Goal: Transaction & Acquisition: Purchase product/service

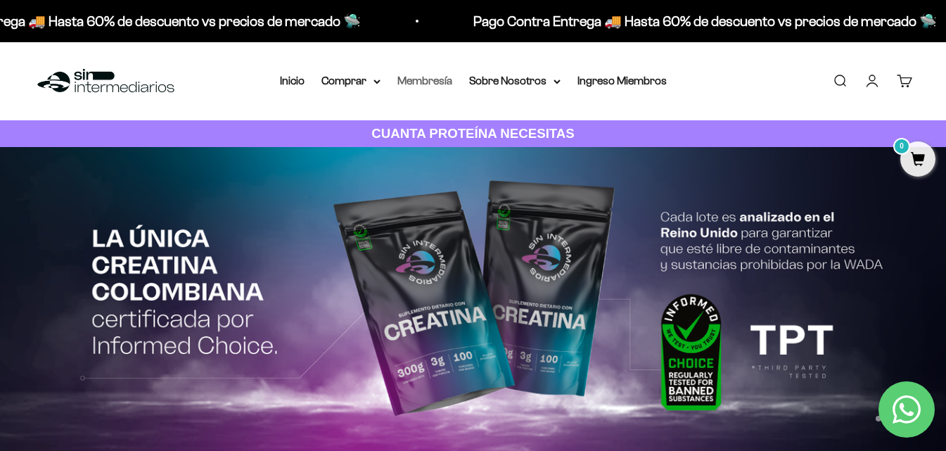
click at [419, 82] on link "Membresía" at bounding box center [424, 81] width 55 height 12
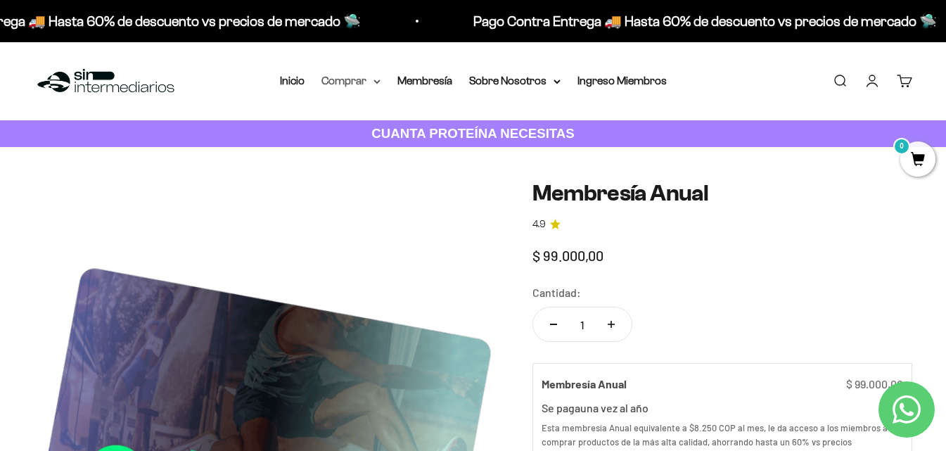
click at [377, 84] on summary "Comprar" at bounding box center [350, 81] width 59 height 18
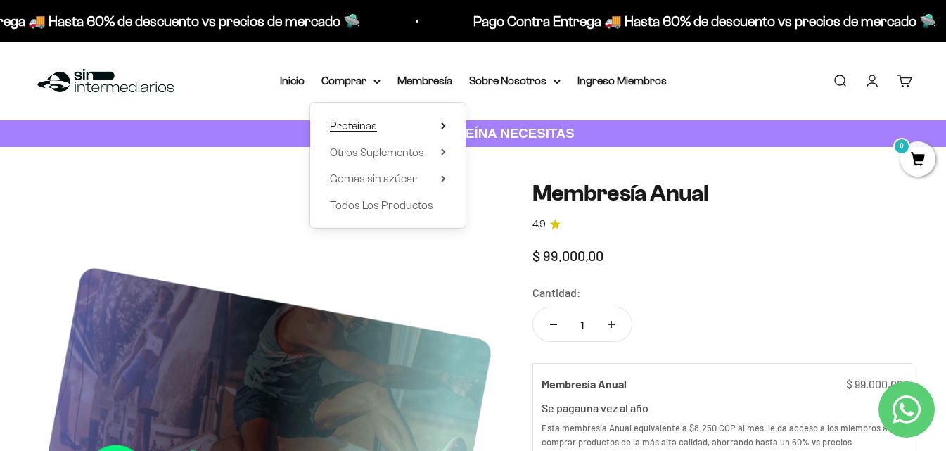
click at [444, 125] on icon at bounding box center [443, 126] width 3 height 6
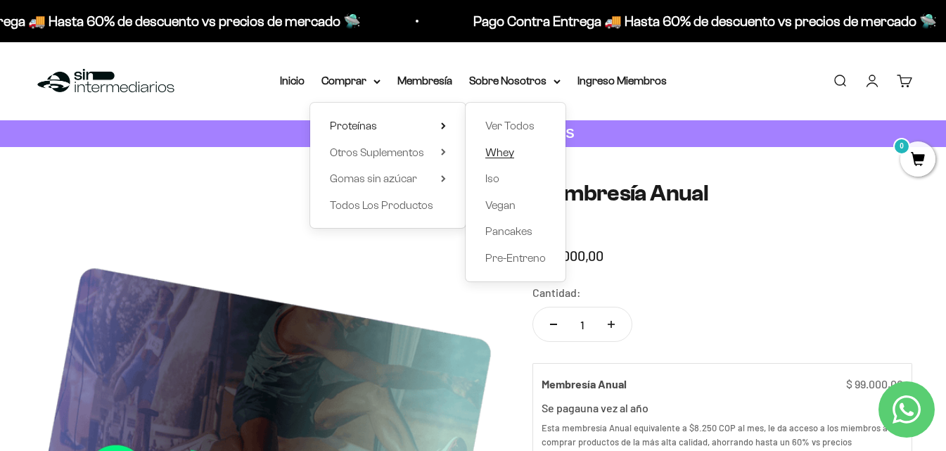
click at [507, 153] on span "Whey" at bounding box center [499, 152] width 29 height 12
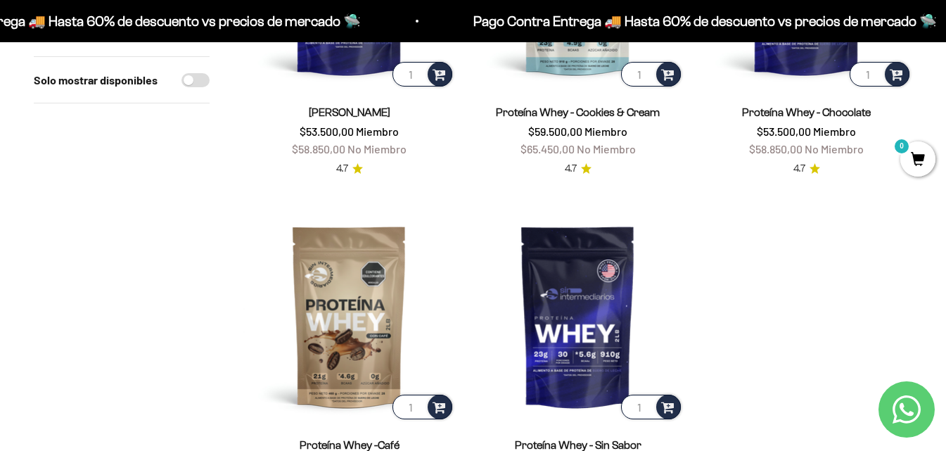
scroll to position [375, 0]
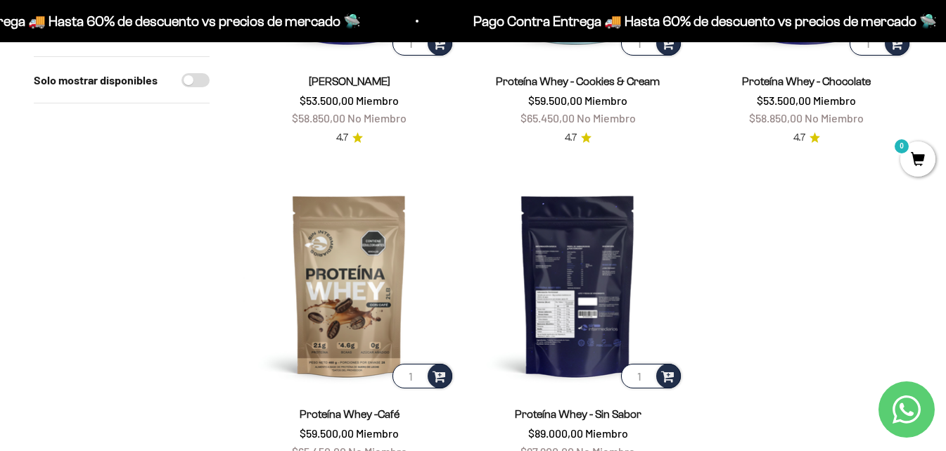
click at [590, 298] on img at bounding box center [578, 285] width 212 height 212
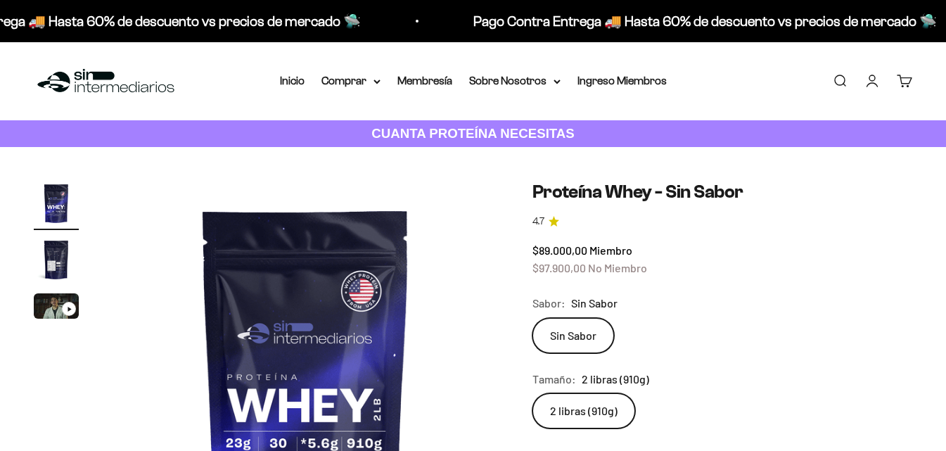
scroll to position [94, 0]
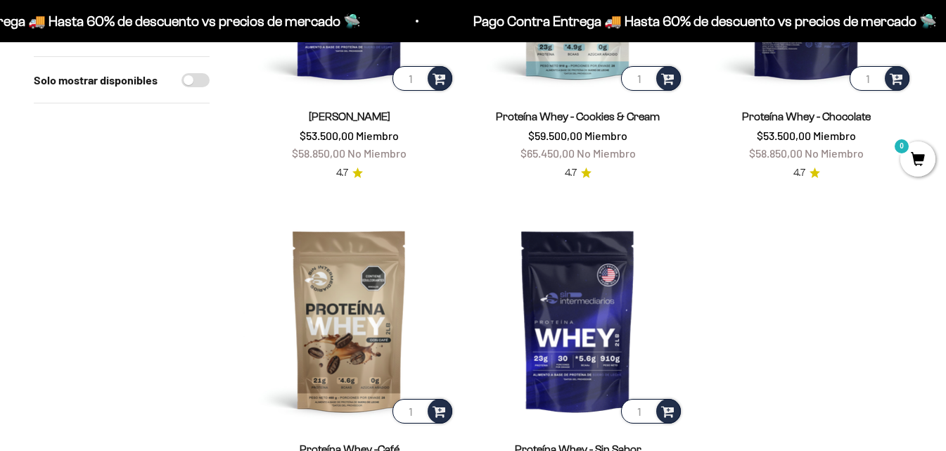
scroll to position [187, 0]
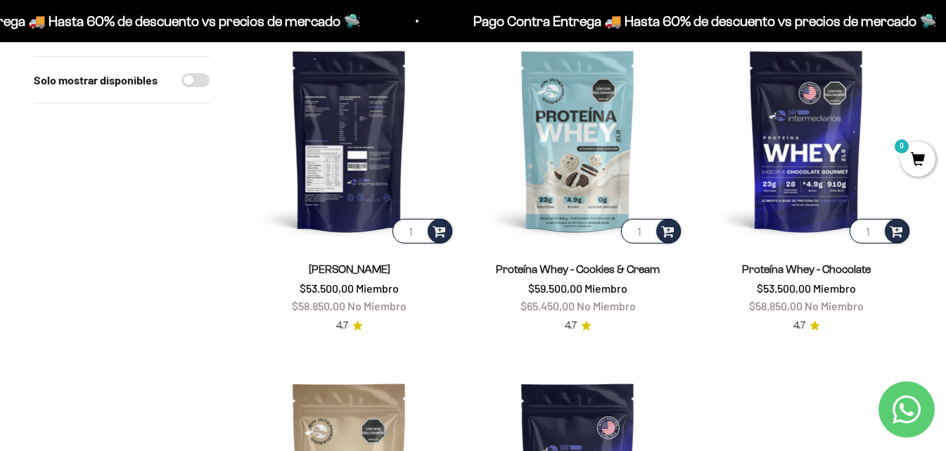
click at [402, 133] on img at bounding box center [349, 140] width 212 height 212
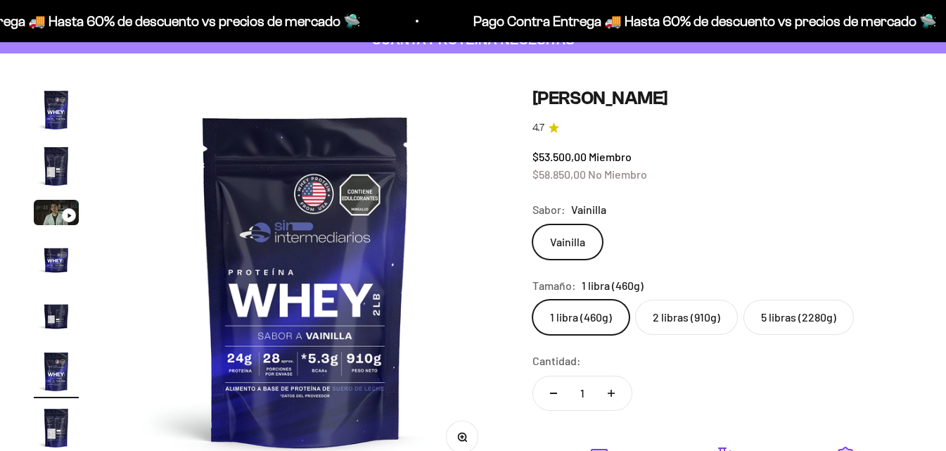
click at [828, 312] on label "5 libras (2280g)" at bounding box center [798, 317] width 110 height 35
click at [532, 300] on input "5 libras (2280g)" at bounding box center [532, 299] width 1 height 1
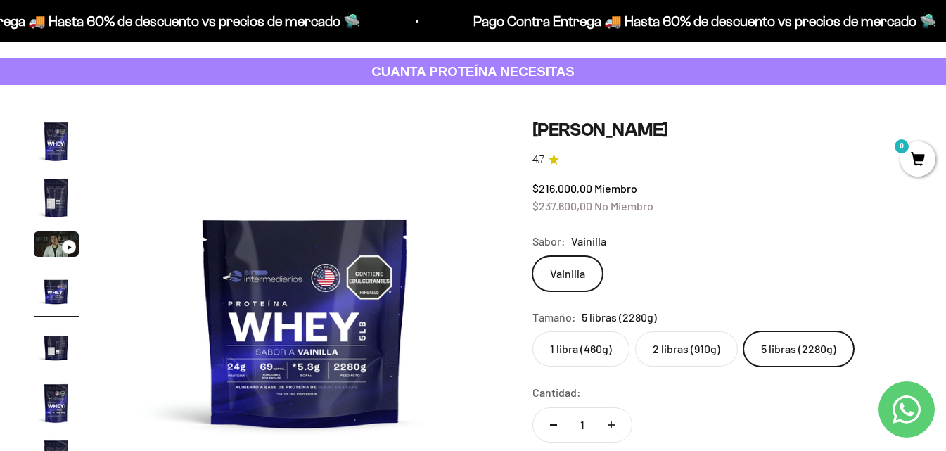
scroll to position [94, 0]
